Goal: Find specific page/section: Find specific page/section

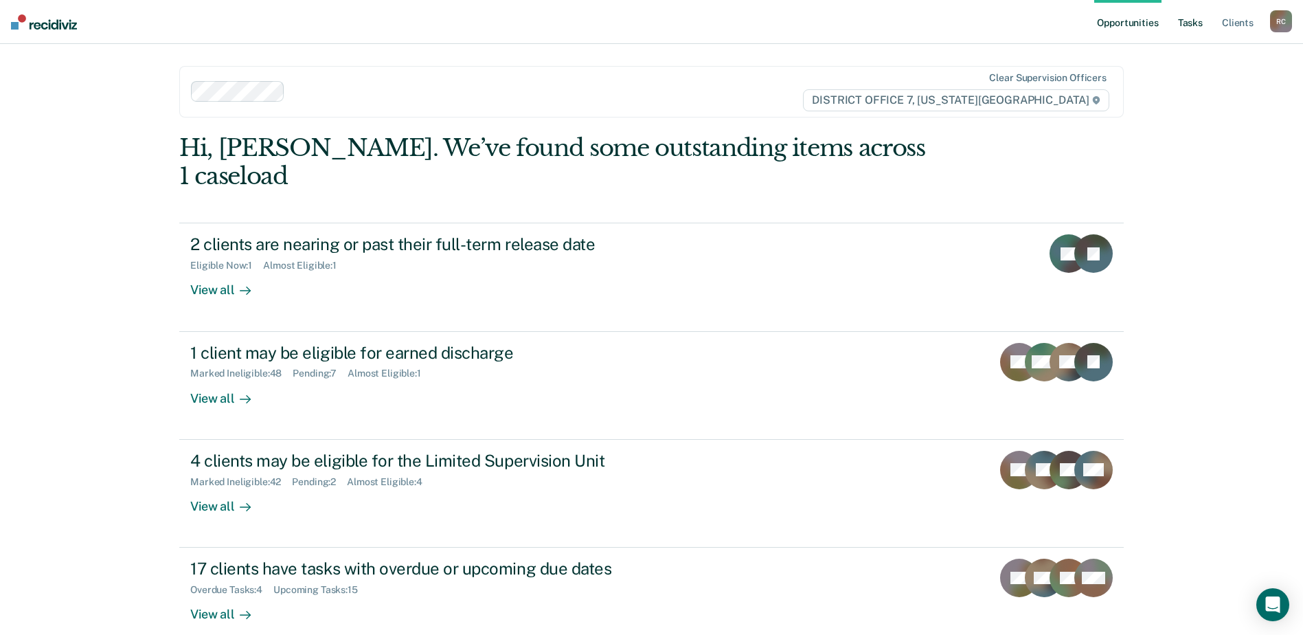
click at [1190, 24] on link "Tasks" at bounding box center [1190, 22] width 30 height 44
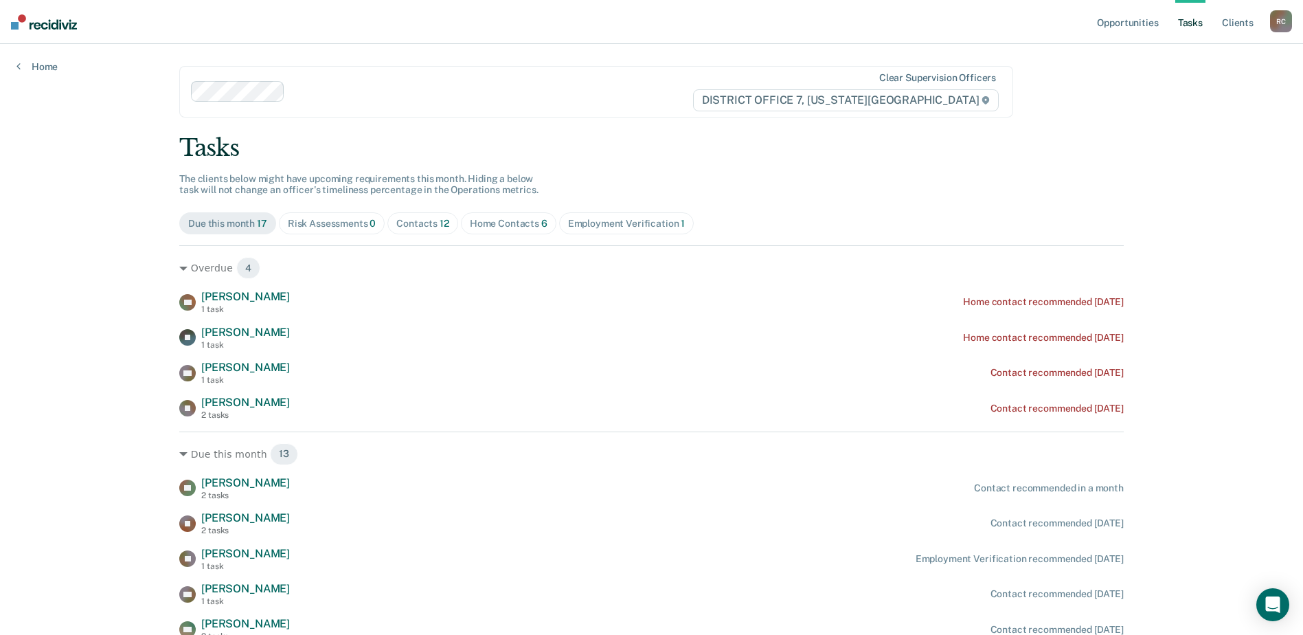
click at [420, 220] on div "Contacts 12" at bounding box center [422, 224] width 53 height 12
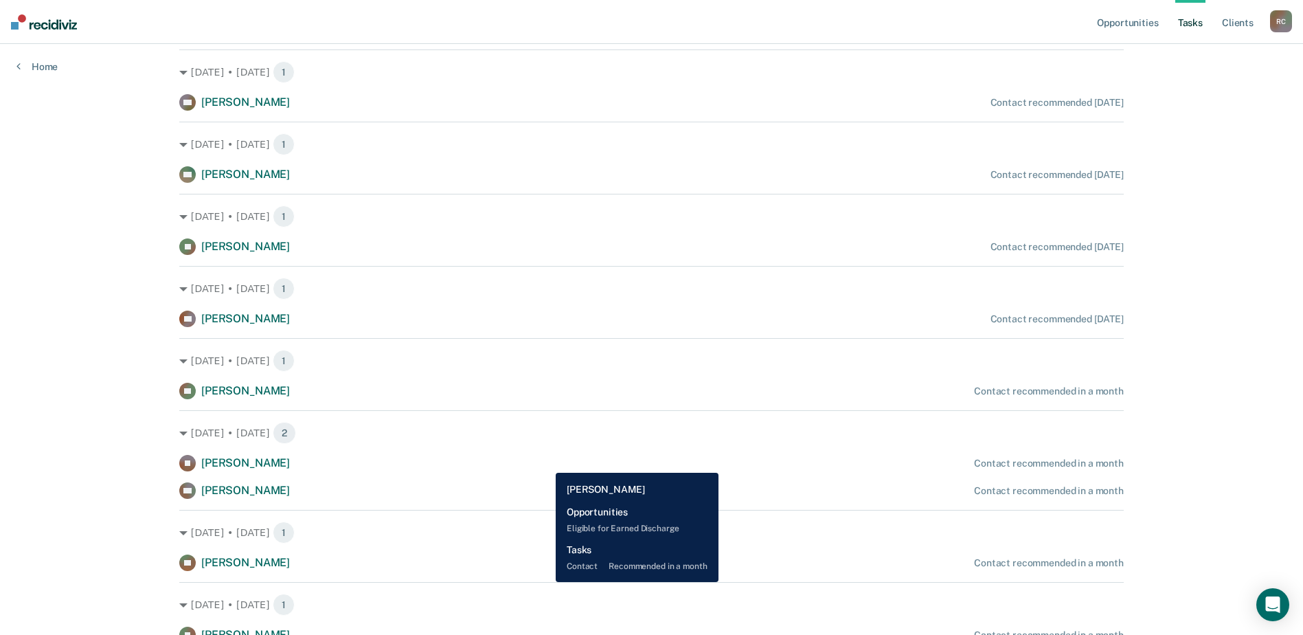
scroll to position [475, 0]
